Goal: Transaction & Acquisition: Purchase product/service

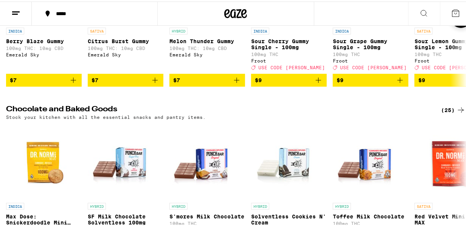
scroll to position [88, 0]
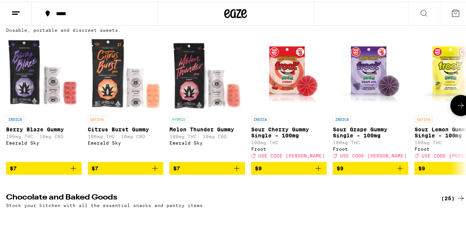
click at [457, 109] on icon at bounding box center [460, 103] width 9 height 9
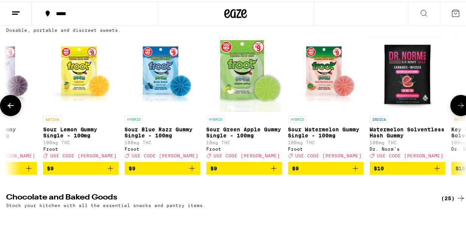
click at [456, 109] on icon at bounding box center [460, 103] width 9 height 9
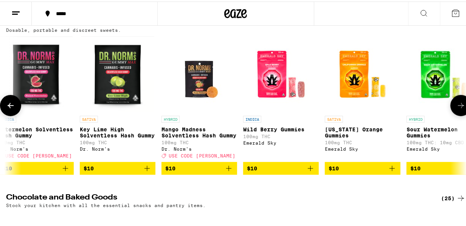
click at [456, 109] on icon at bounding box center [460, 103] width 9 height 9
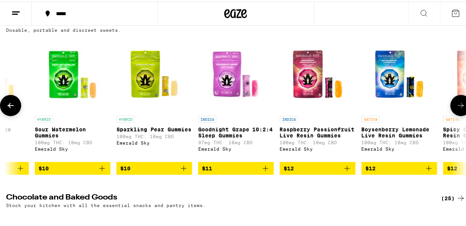
click at [456, 109] on icon at bounding box center [460, 103] width 9 height 9
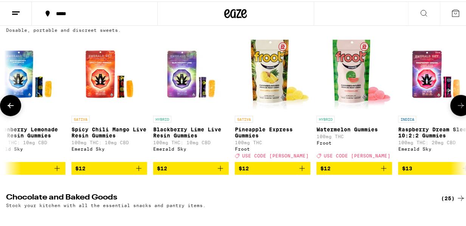
click at [456, 109] on icon at bounding box center [460, 103] width 9 height 9
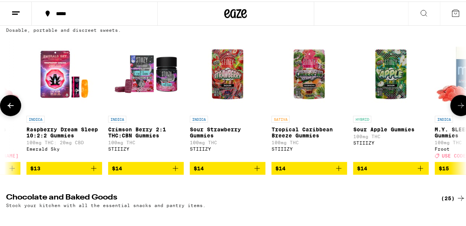
click at [456, 109] on icon at bounding box center [460, 103] width 9 height 9
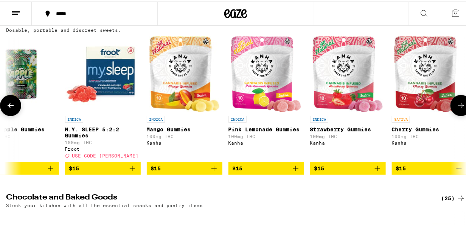
click at [456, 109] on icon at bounding box center [460, 103] width 9 height 9
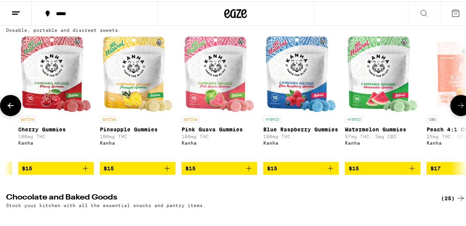
click at [456, 109] on icon at bounding box center [460, 103] width 9 height 9
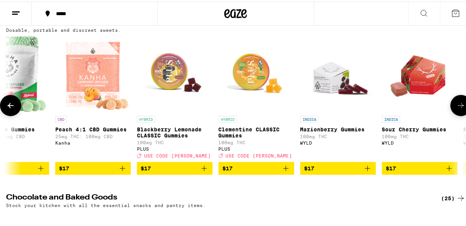
click at [456, 109] on icon at bounding box center [460, 103] width 9 height 9
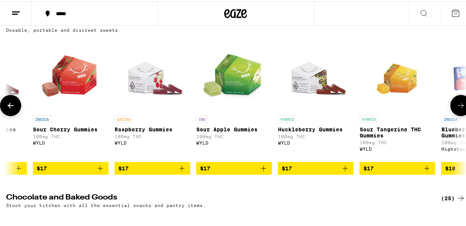
scroll to position [0, 3345]
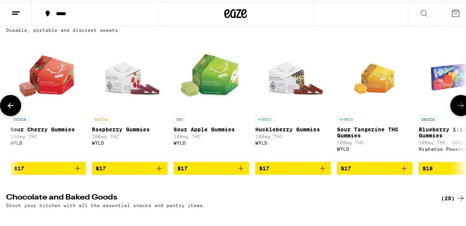
click at [456, 109] on icon at bounding box center [460, 103] width 9 height 9
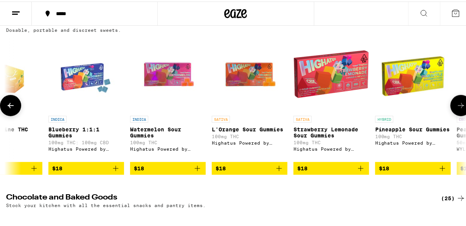
scroll to position [0, 3717]
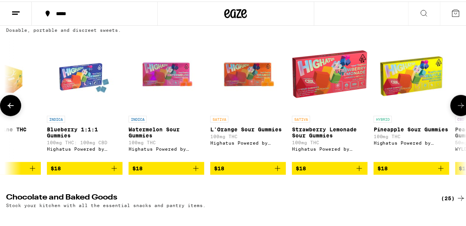
click at [456, 109] on icon at bounding box center [460, 103] width 9 height 9
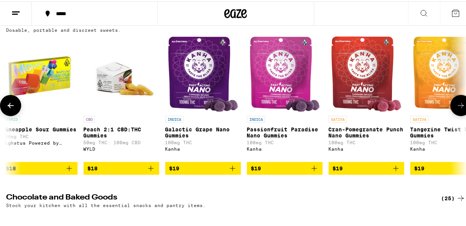
click at [456, 109] on icon at bounding box center [460, 103] width 9 height 9
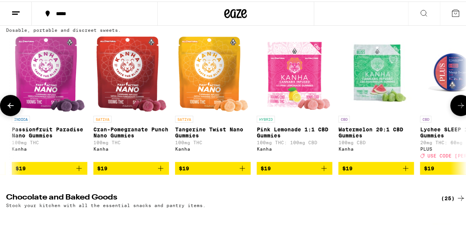
click at [456, 109] on icon at bounding box center [460, 103] width 9 height 9
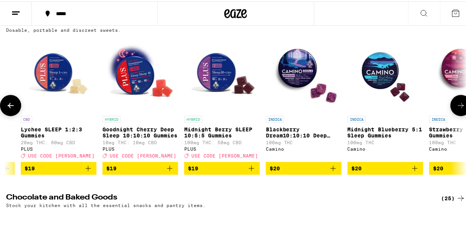
scroll to position [0, 4742]
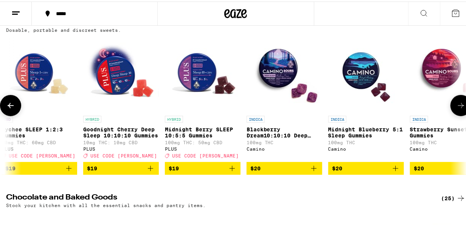
click at [9, 106] on icon at bounding box center [10, 103] width 9 height 9
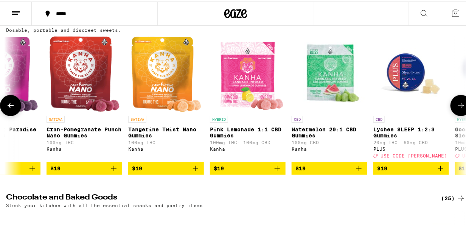
click at [9, 106] on icon at bounding box center [10, 103] width 9 height 9
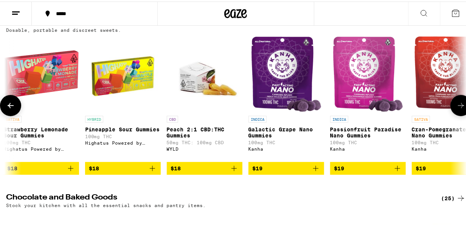
scroll to position [0, 3999]
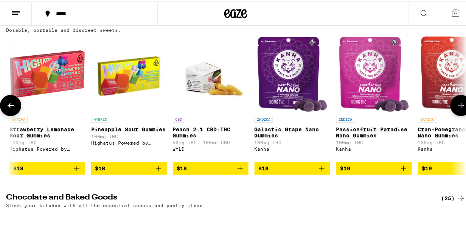
click at [456, 103] on icon at bounding box center [460, 103] width 9 height 9
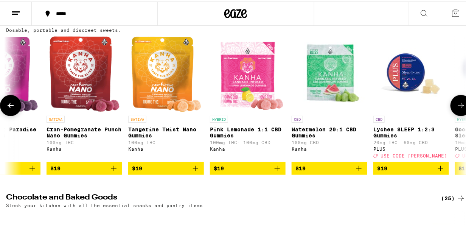
click at [456, 106] on icon at bounding box center [460, 103] width 9 height 9
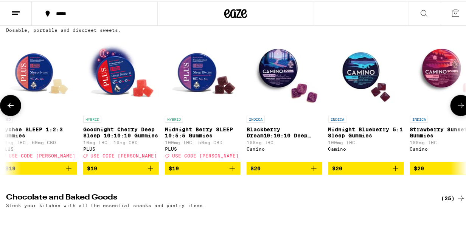
click at [456, 106] on icon at bounding box center [460, 103] width 9 height 9
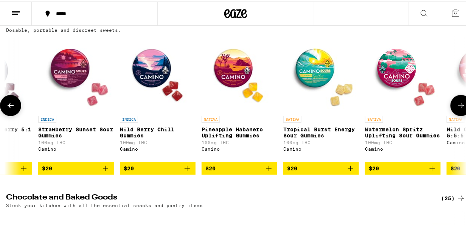
click at [456, 106] on icon at bounding box center [460, 103] width 9 height 9
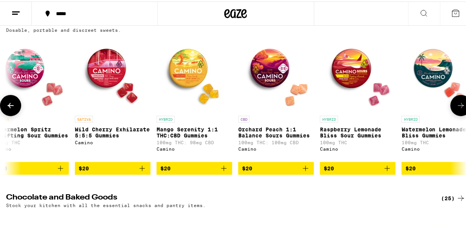
click at [456, 106] on icon at bounding box center [460, 103] width 9 height 9
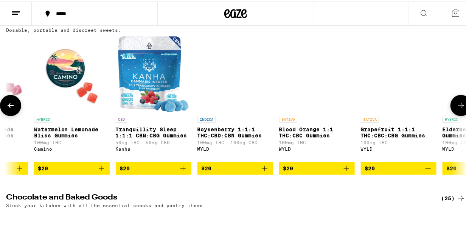
scroll to position [0, 5857]
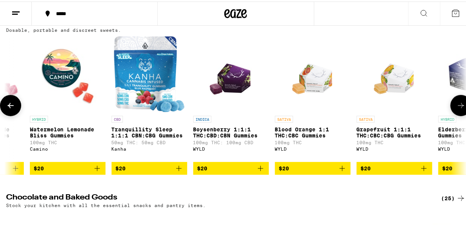
click at [456, 106] on icon at bounding box center [460, 103] width 9 height 9
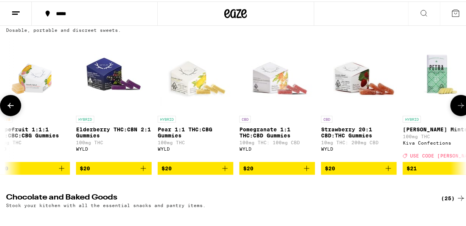
scroll to position [0, 6229]
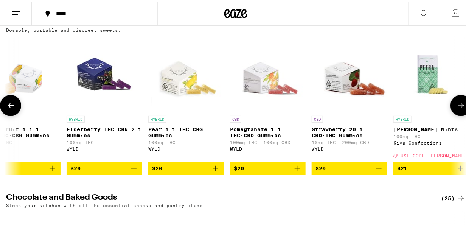
click at [456, 106] on icon at bounding box center [460, 103] width 9 height 9
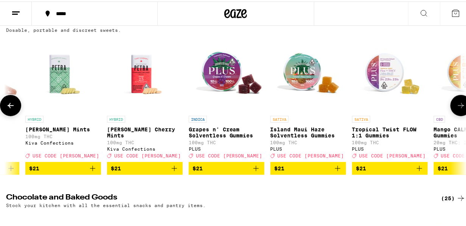
scroll to position [0, 6601]
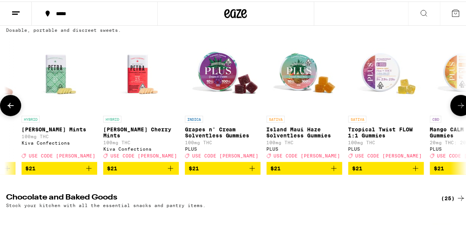
click at [456, 106] on icon at bounding box center [460, 103] width 9 height 9
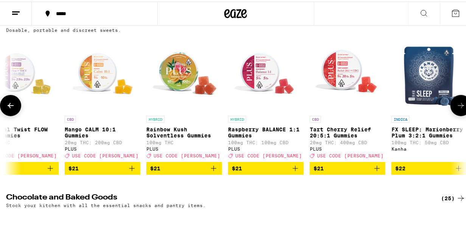
scroll to position [0, 6973]
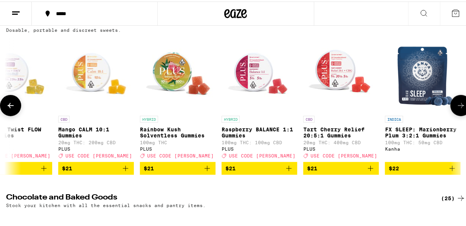
click at [456, 106] on icon at bounding box center [460, 103] width 9 height 9
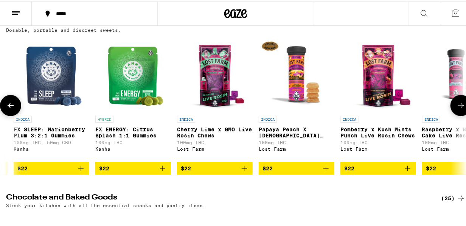
click at [456, 106] on icon at bounding box center [460, 103] width 9 height 9
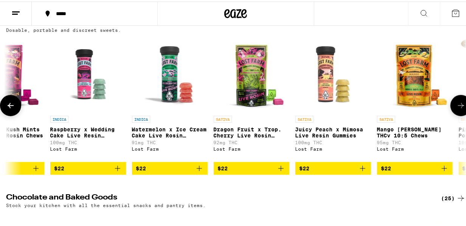
click at [456, 106] on icon at bounding box center [460, 103] width 9 height 9
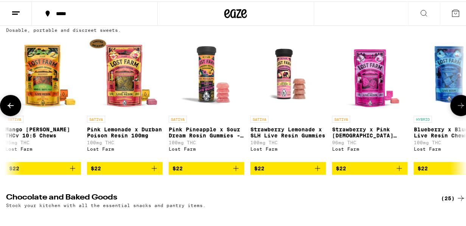
click at [456, 106] on icon at bounding box center [460, 103] width 9 height 9
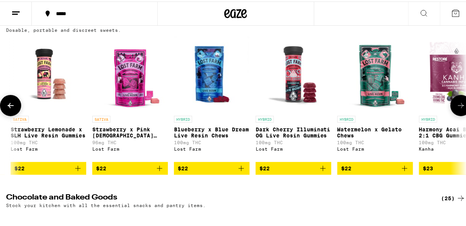
scroll to position [0, 8367]
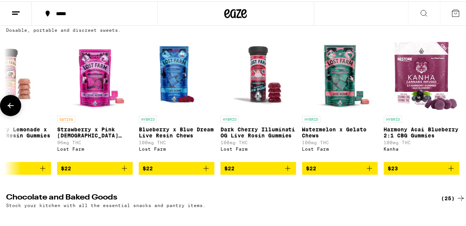
click at [454, 106] on div at bounding box center [460, 103] width 21 height 21
click at [9, 102] on button at bounding box center [10, 103] width 21 height 21
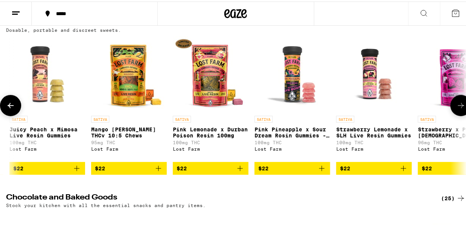
click at [9, 102] on button at bounding box center [10, 103] width 21 height 21
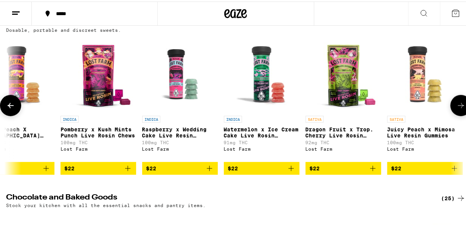
click at [9, 102] on button at bounding box center [10, 103] width 21 height 21
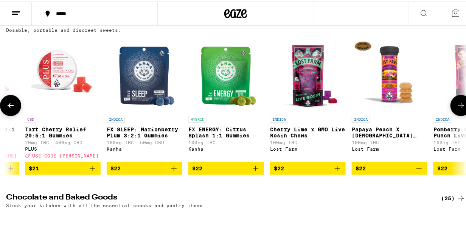
click at [9, 102] on button at bounding box center [10, 103] width 21 height 21
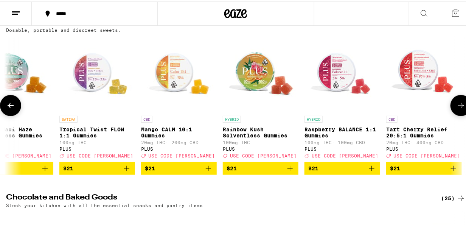
scroll to position [0, 6880]
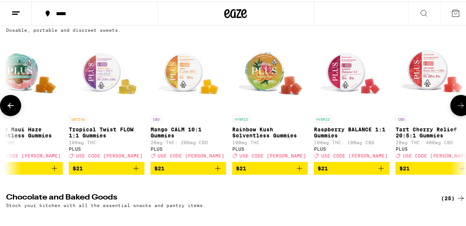
click at [9, 102] on button at bounding box center [10, 103] width 21 height 21
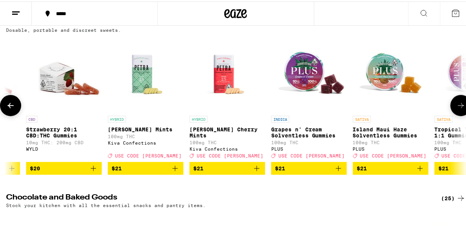
scroll to position [0, 6509]
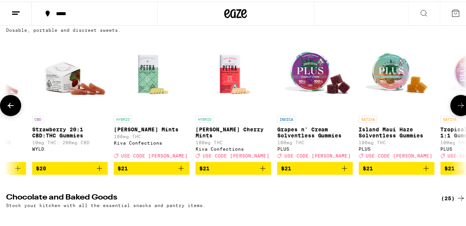
click at [9, 102] on button at bounding box center [10, 103] width 21 height 21
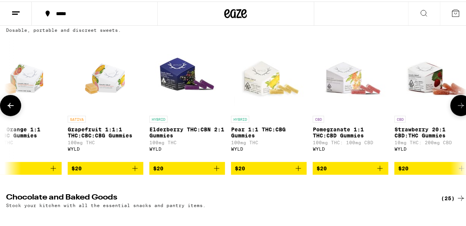
scroll to position [0, 6137]
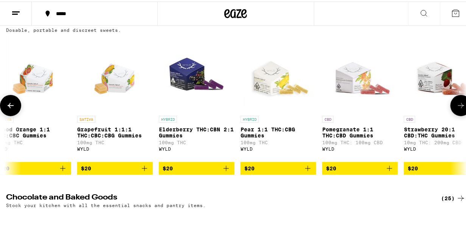
click at [9, 102] on button at bounding box center [10, 103] width 21 height 21
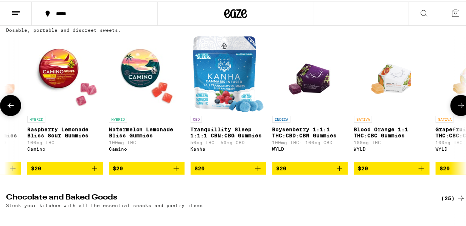
scroll to position [0, 5765]
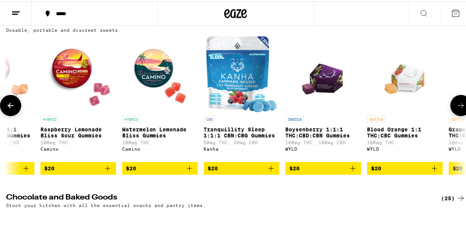
click at [9, 102] on button at bounding box center [10, 103] width 21 height 21
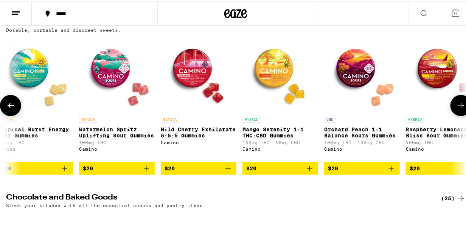
scroll to position [0, 5393]
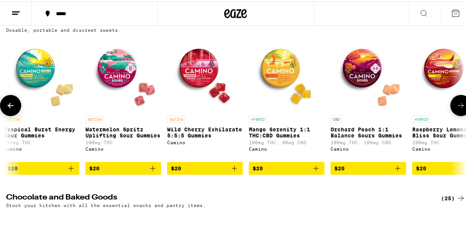
click at [9, 102] on button at bounding box center [10, 103] width 21 height 21
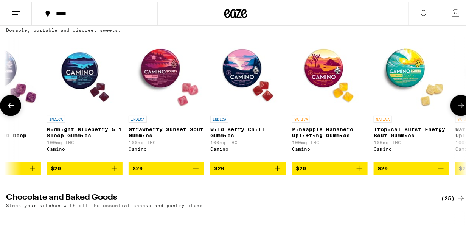
scroll to position [0, 5022]
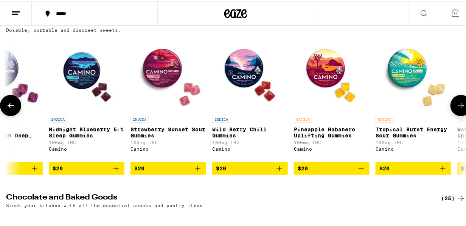
click at [9, 102] on button at bounding box center [10, 103] width 21 height 21
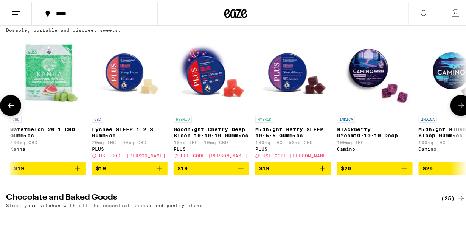
scroll to position [0, 4650]
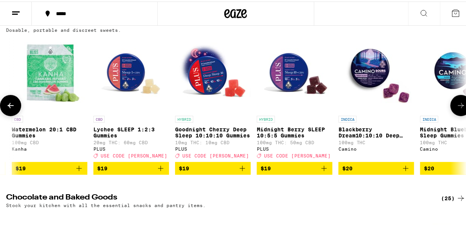
click at [9, 102] on button at bounding box center [10, 103] width 21 height 21
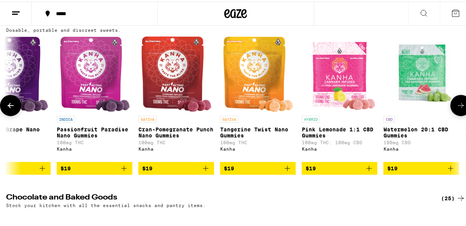
click at [9, 102] on button at bounding box center [10, 103] width 21 height 21
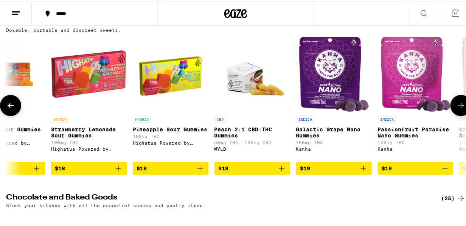
scroll to position [0, 3907]
